Goal: Check status

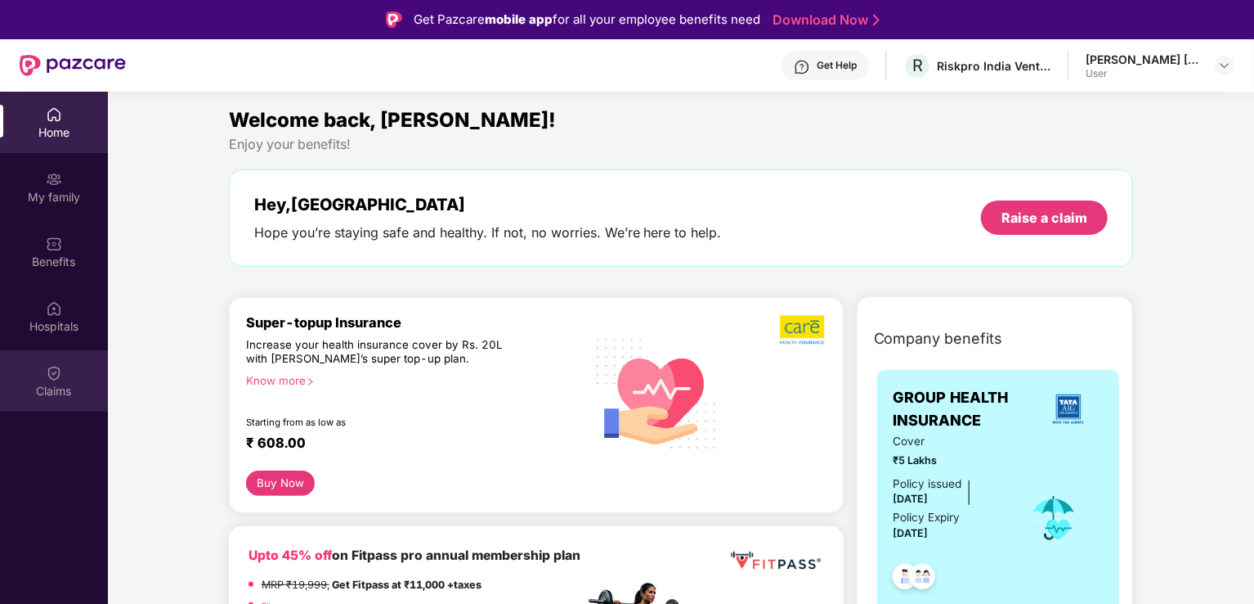
click at [55, 375] on img at bounding box center [54, 373] width 16 height 16
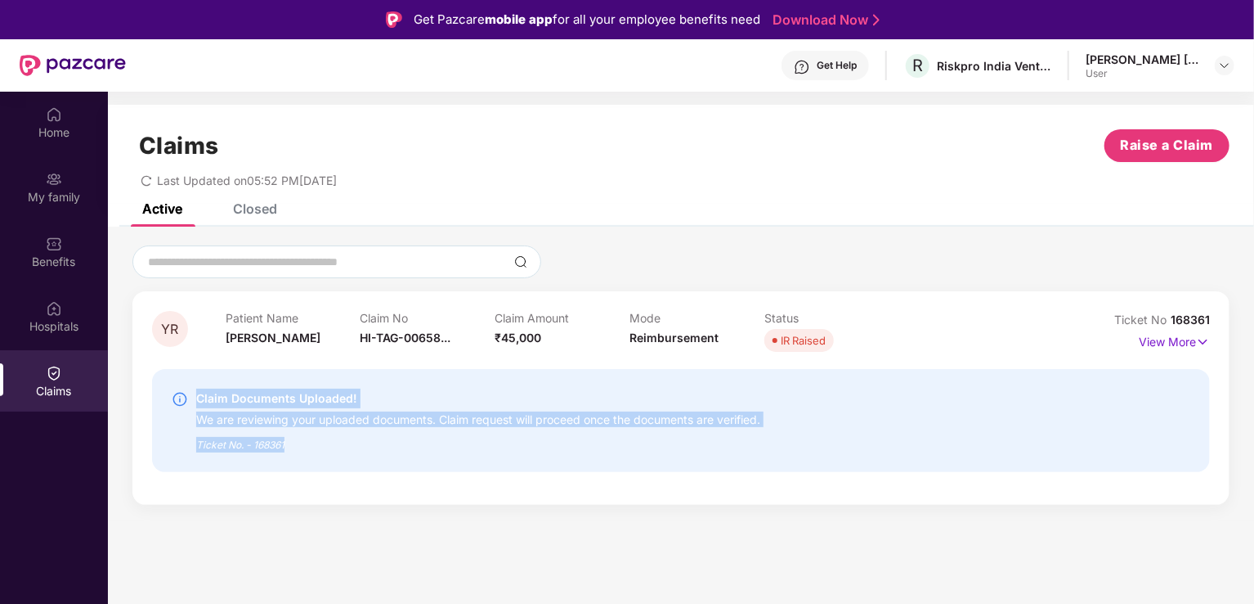
drag, startPoint x: 195, startPoint y: 395, endPoint x: 435, endPoint y: 441, distance: 244.0
click at [435, 441] on div "Claim Documents Uploaded! We are reviewing your uploaded documents. Claim reque…" at bounding box center [596, 420] width 849 height 64
copy div "Claim Documents Uploaded! We are reviewing your uploaded documents. Claim reque…"
click at [553, 505] on div "YR Patient Name [PERSON_NAME] Claim No HI-TAG-00658... Claim Amount ₹45,000 Mod…" at bounding box center [681, 374] width 1147 height 294
